Goal: Task Accomplishment & Management: Use online tool/utility

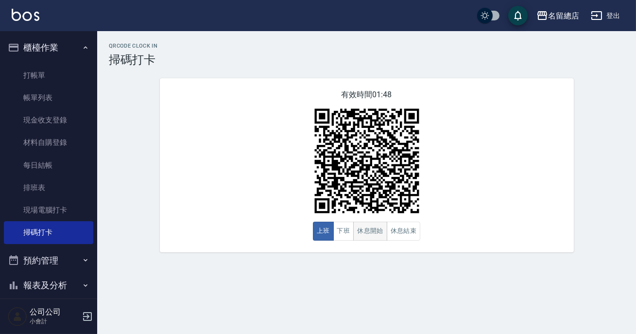
click at [360, 230] on button "休息開始" at bounding box center [370, 230] width 34 height 19
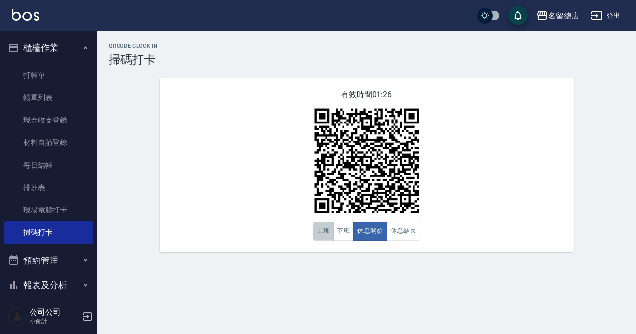
click at [322, 228] on button "上班" at bounding box center [323, 230] width 21 height 19
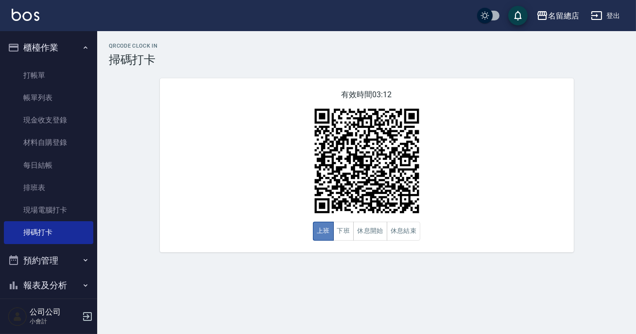
drag, startPoint x: 321, startPoint y: 227, endPoint x: 367, endPoint y: 215, distance: 47.8
click at [322, 227] on button "上班" at bounding box center [323, 230] width 21 height 19
click at [368, 234] on button "休息開始" at bounding box center [370, 230] width 34 height 19
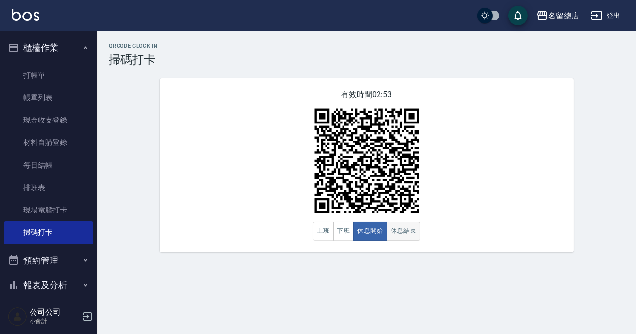
click at [395, 233] on button "休息結束" at bounding box center [404, 230] width 34 height 19
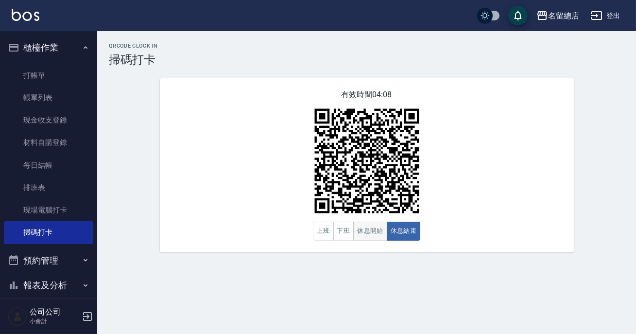
click at [381, 230] on button "休息開始" at bounding box center [370, 230] width 34 height 19
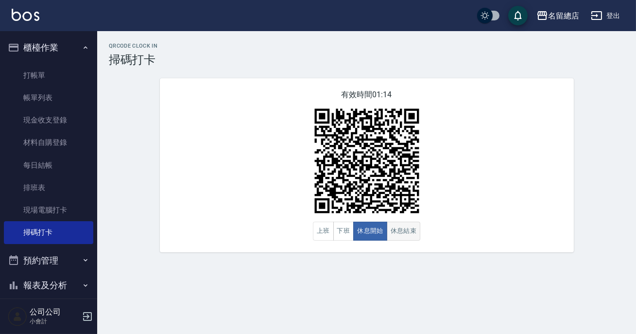
click at [408, 240] on button "休息結束" at bounding box center [404, 230] width 34 height 19
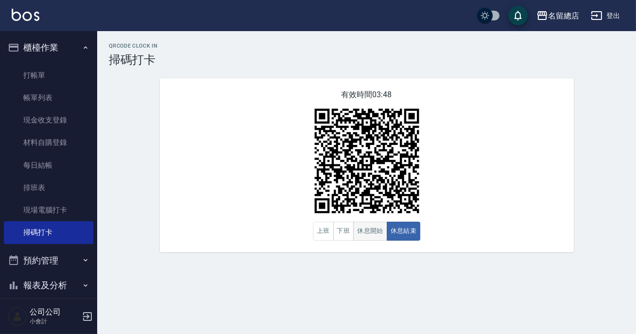
click at [357, 238] on button "休息開始" at bounding box center [370, 230] width 34 height 19
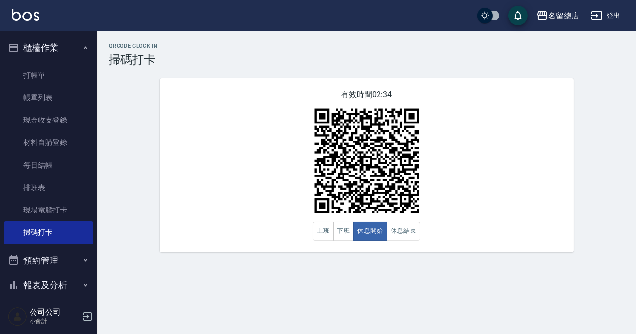
click at [358, 244] on div "有效時間 02:34 上班 下班 休息開始 休息結束" at bounding box center [367, 165] width 414 height 174
click at [398, 228] on button "休息結束" at bounding box center [404, 230] width 34 height 19
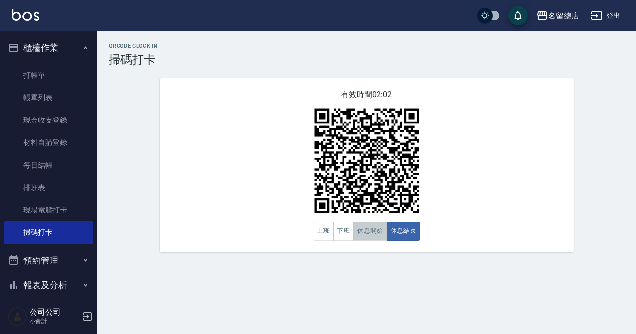
click at [383, 223] on button "休息開始" at bounding box center [370, 230] width 34 height 19
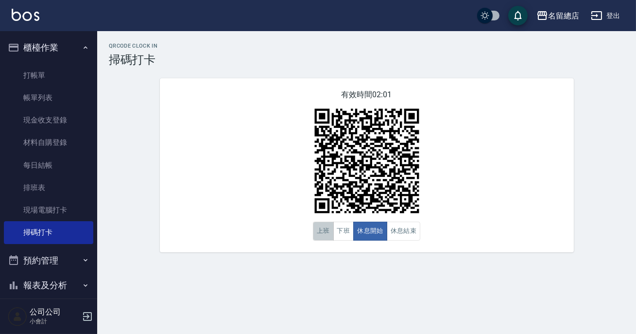
click at [329, 233] on button "上班" at bounding box center [323, 230] width 21 height 19
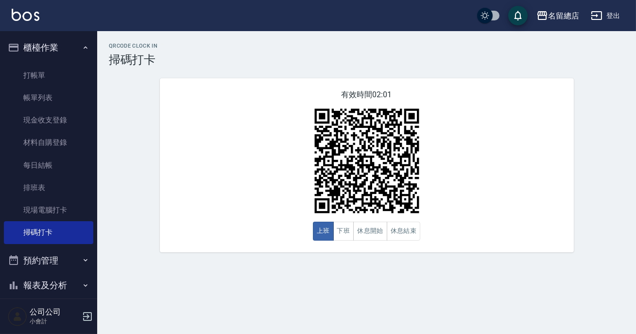
drag, startPoint x: 506, startPoint y: 182, endPoint x: 491, endPoint y: 176, distance: 16.0
click at [507, 182] on div "有效時間 02:01 上班 下班 休息開始 休息結束" at bounding box center [367, 165] width 414 height 174
